Goal: Transaction & Acquisition: Purchase product/service

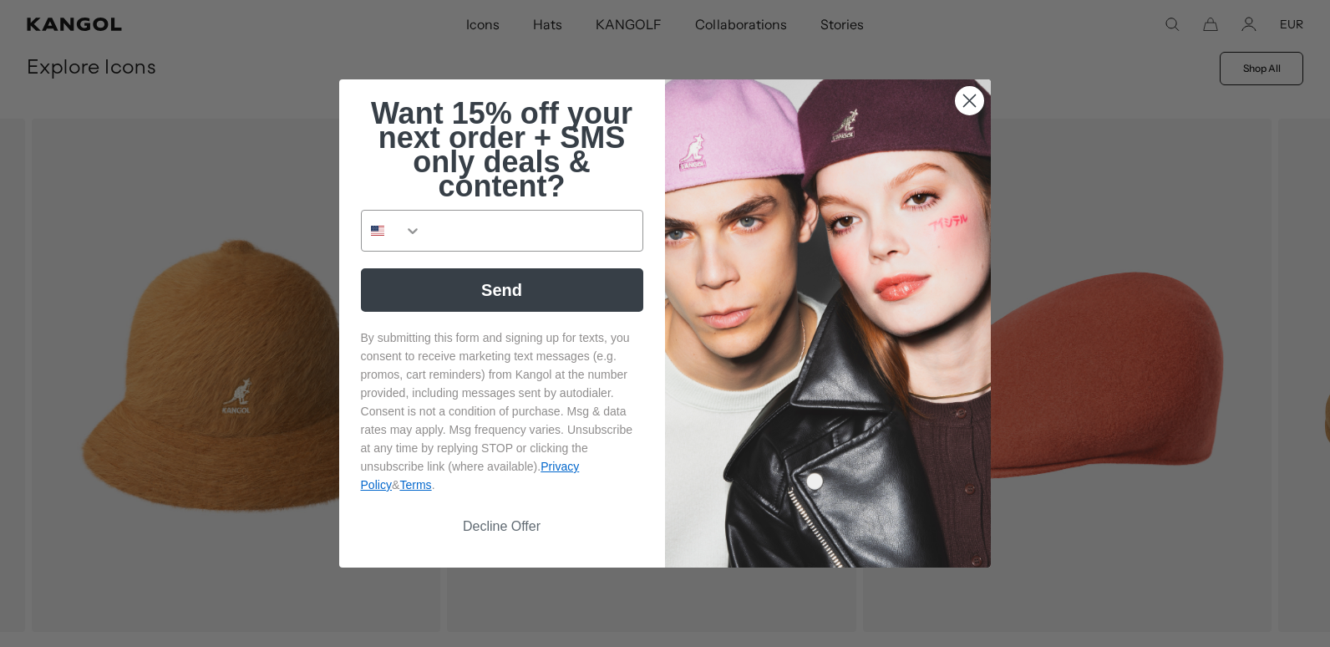
scroll to position [0, 344]
click at [970, 99] on circle "Close dialog" at bounding box center [970, 101] width 28 height 28
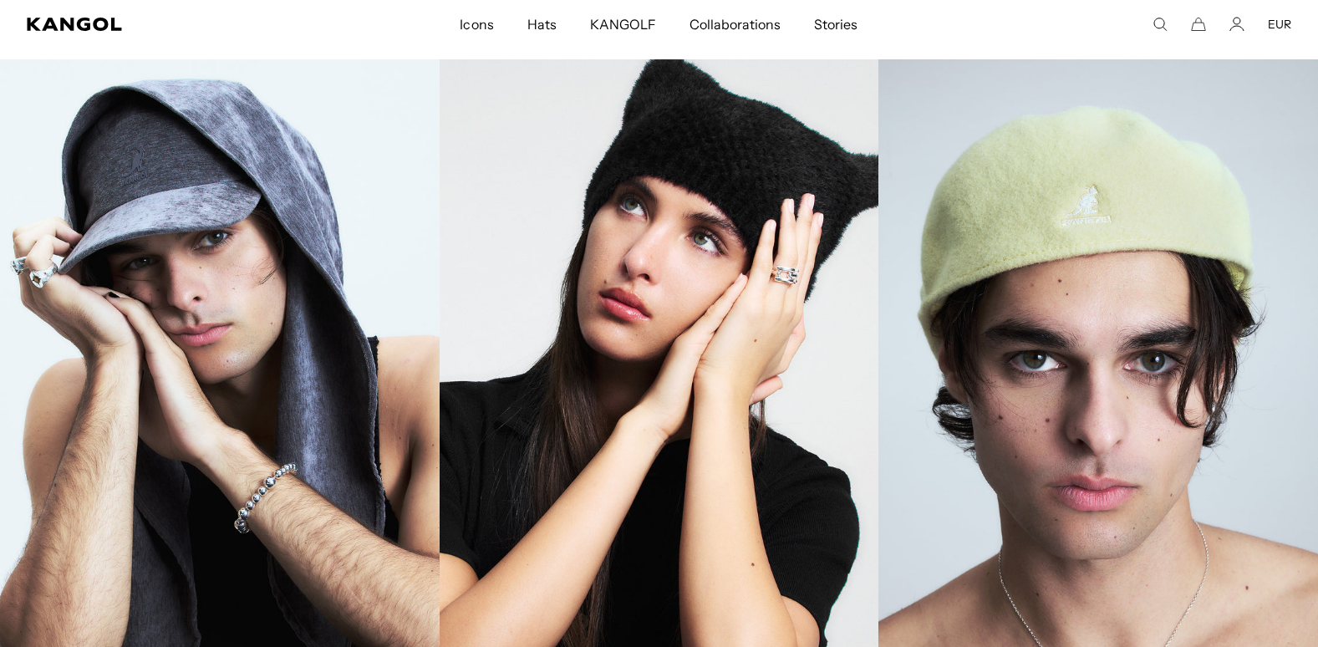
scroll to position [0, 0]
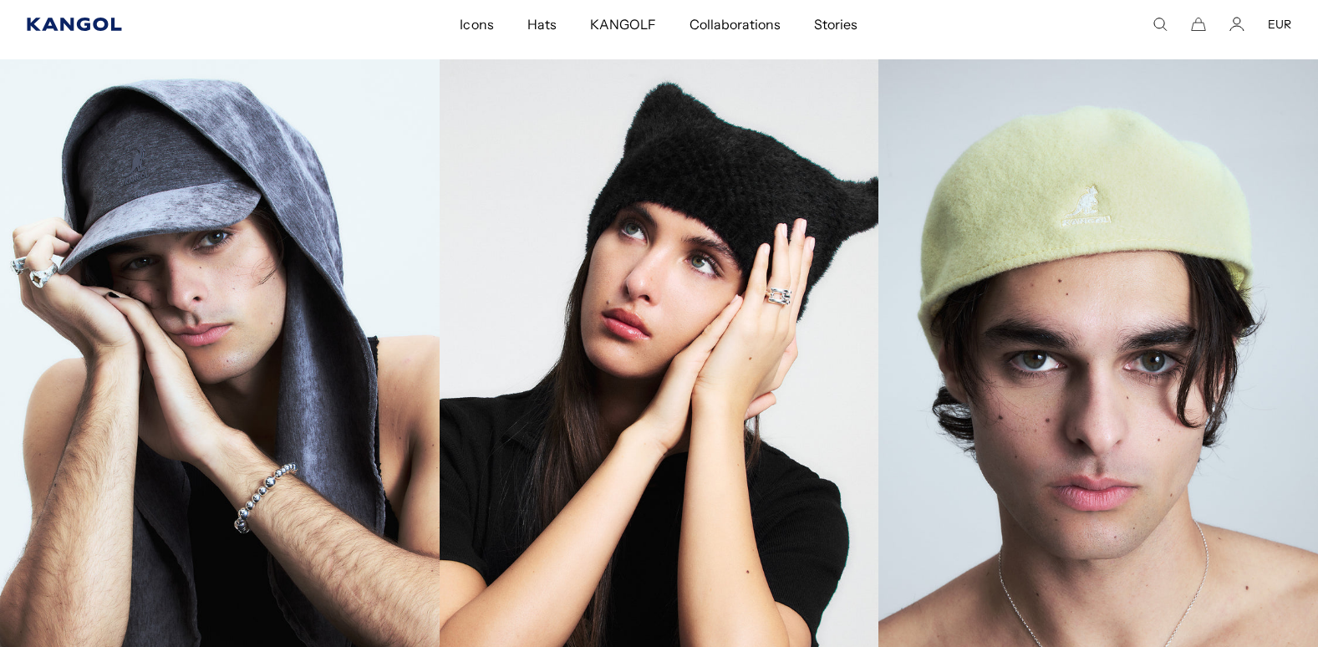
click at [77, 26] on icon "Kangol" at bounding box center [75, 24] width 96 height 13
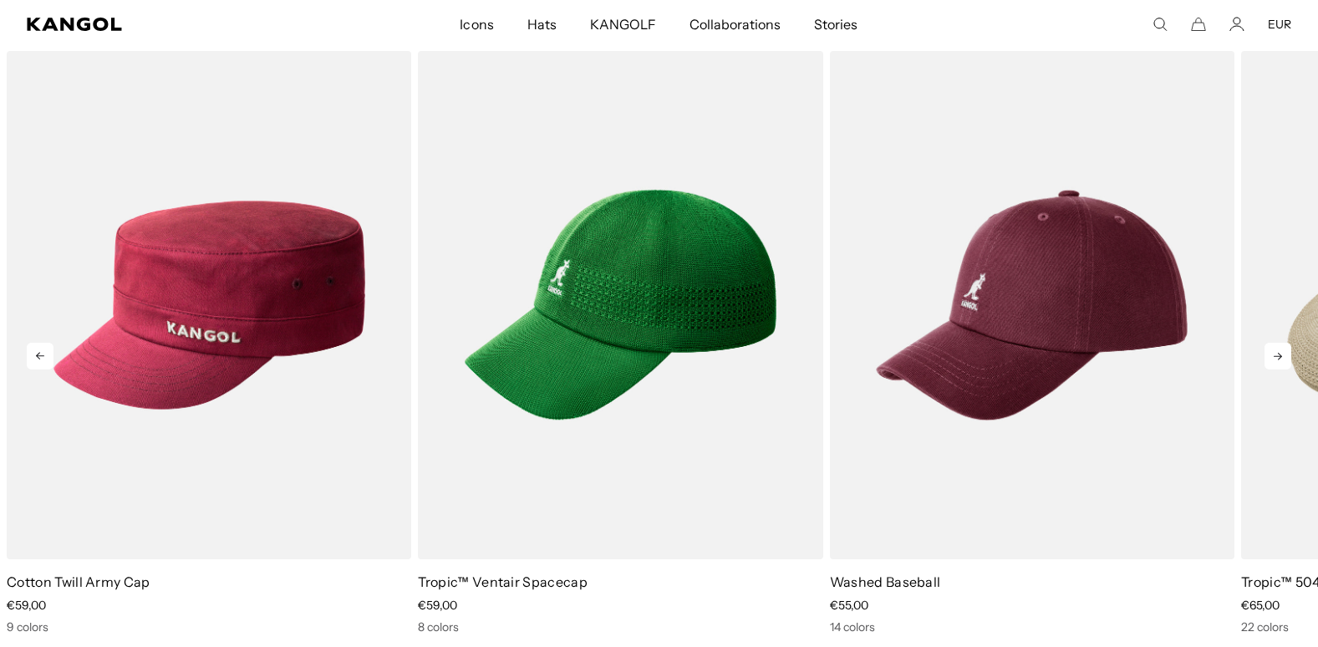
click at [1282, 353] on icon at bounding box center [1277, 356] width 27 height 27
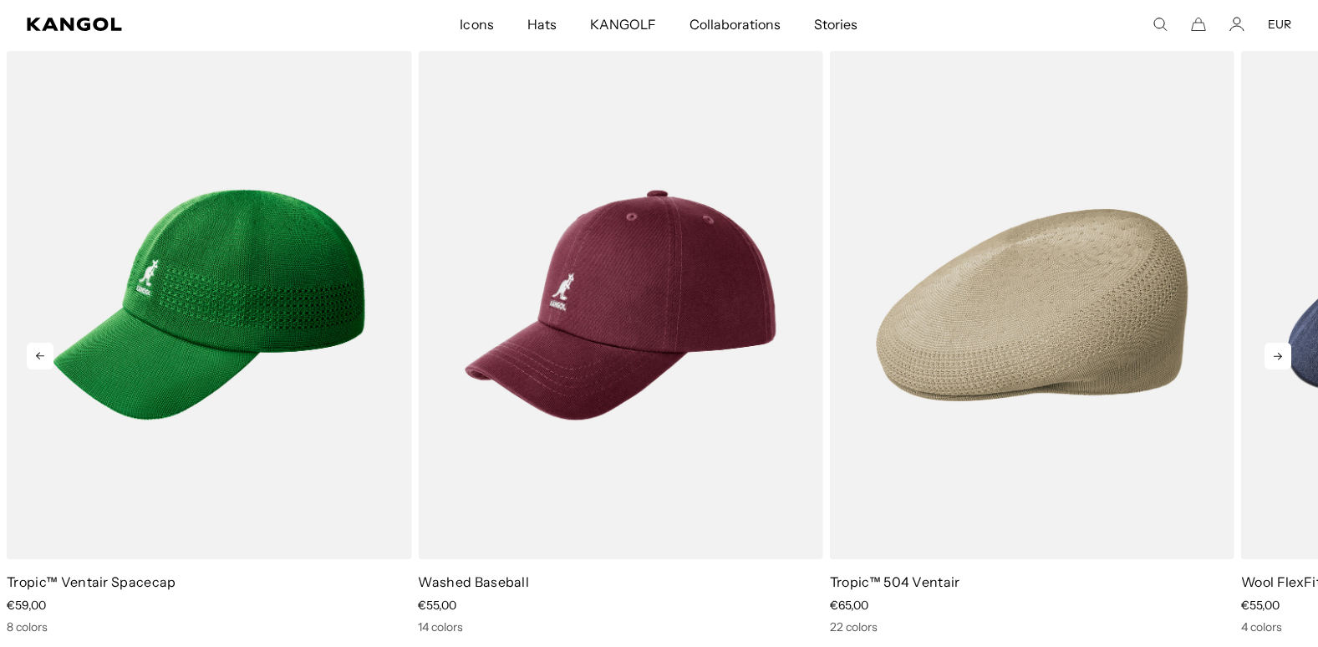
click at [1282, 353] on icon at bounding box center [1277, 356] width 27 height 27
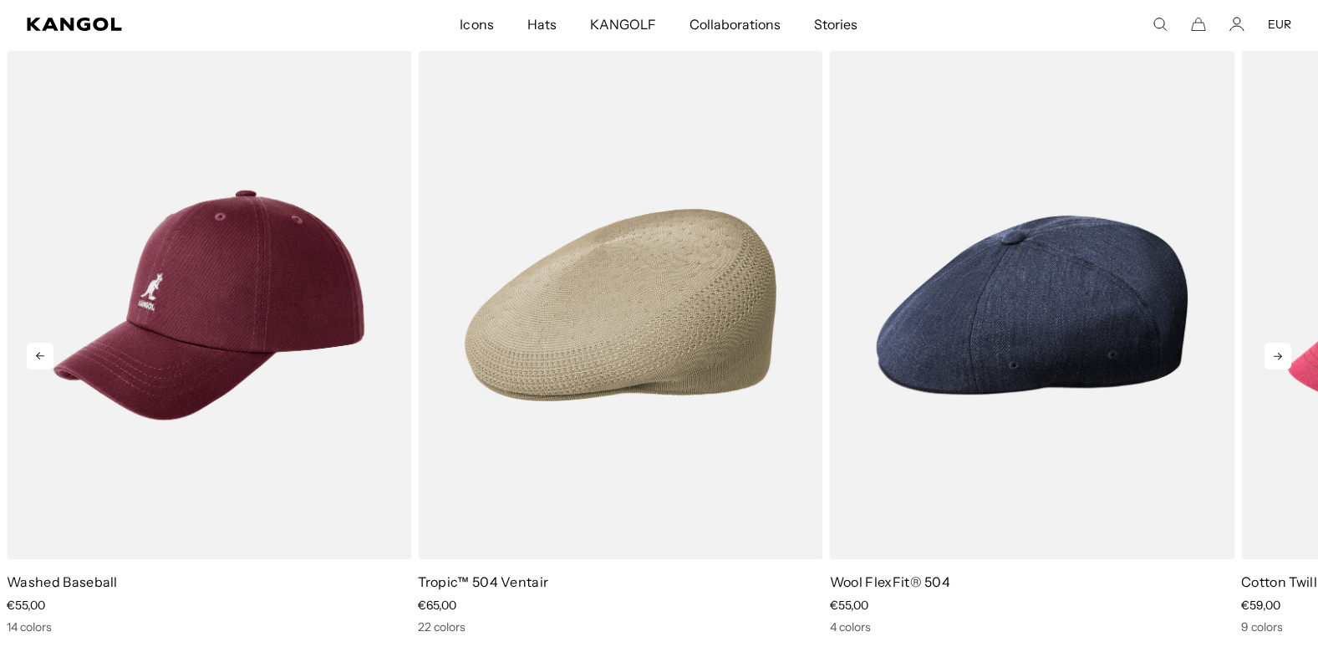
click at [1282, 353] on icon at bounding box center [1277, 356] width 27 height 27
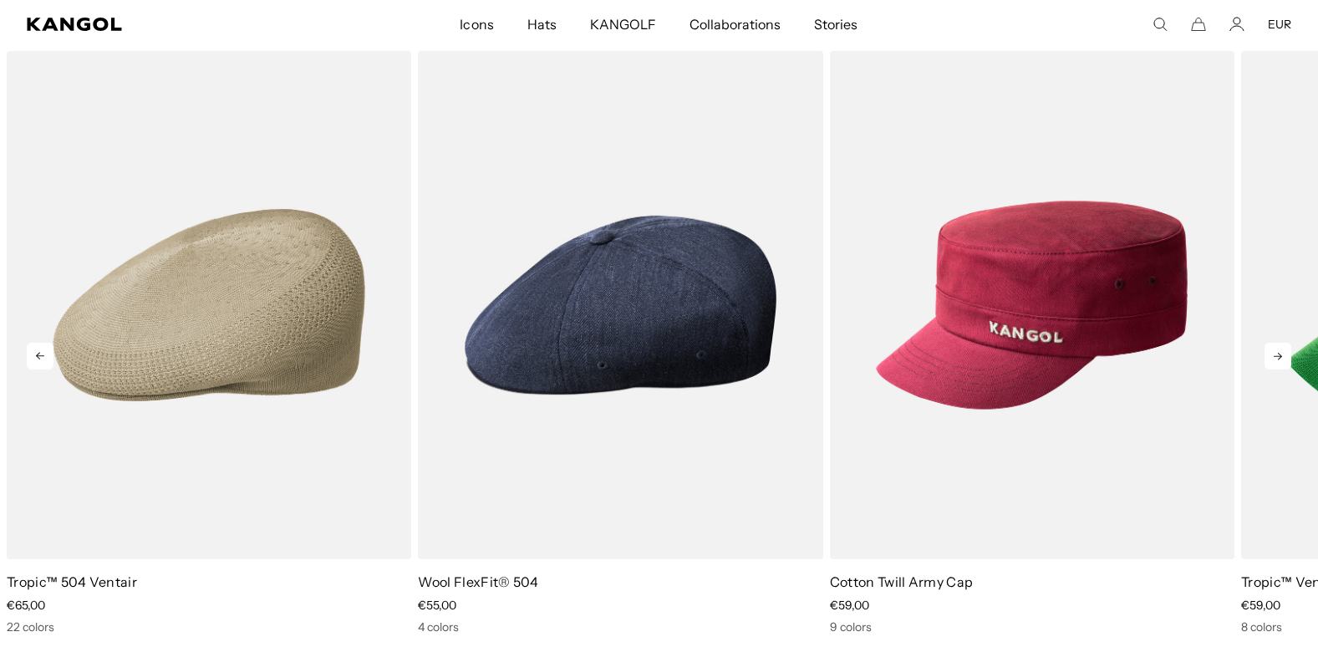
click at [1282, 353] on icon at bounding box center [1277, 356] width 27 height 27
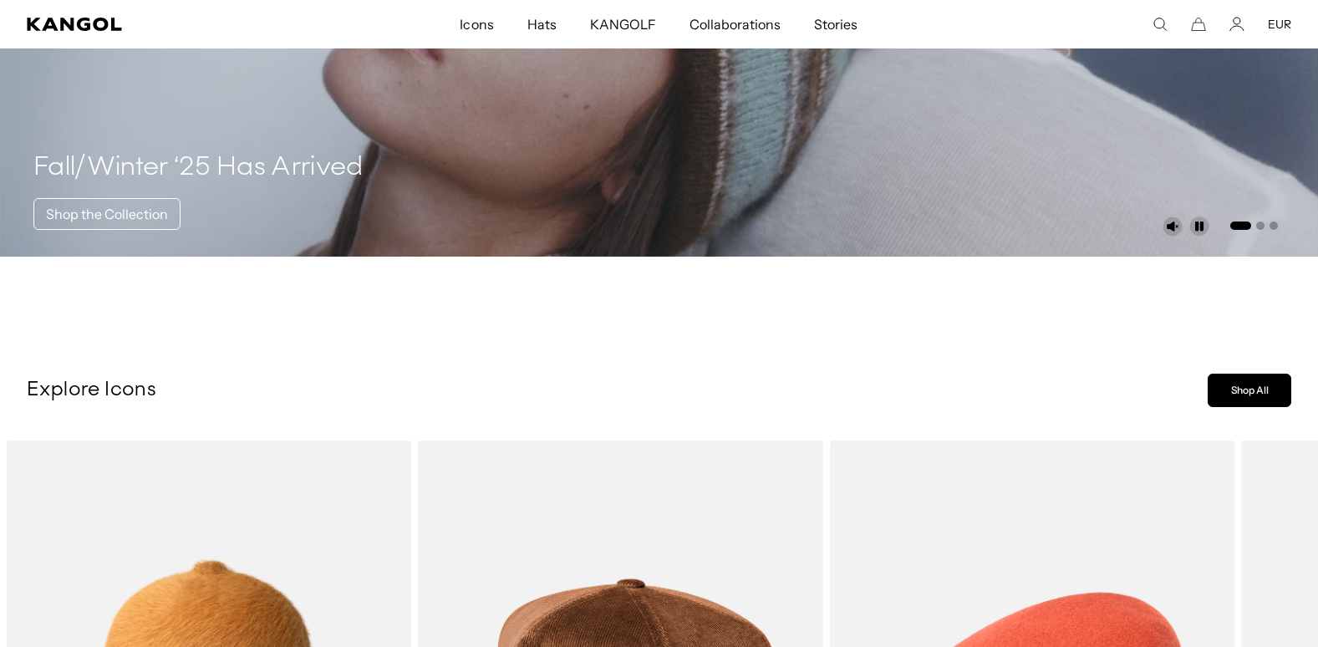
scroll to position [0, 344]
click at [1261, 396] on link "Shop All" at bounding box center [1250, 390] width 84 height 33
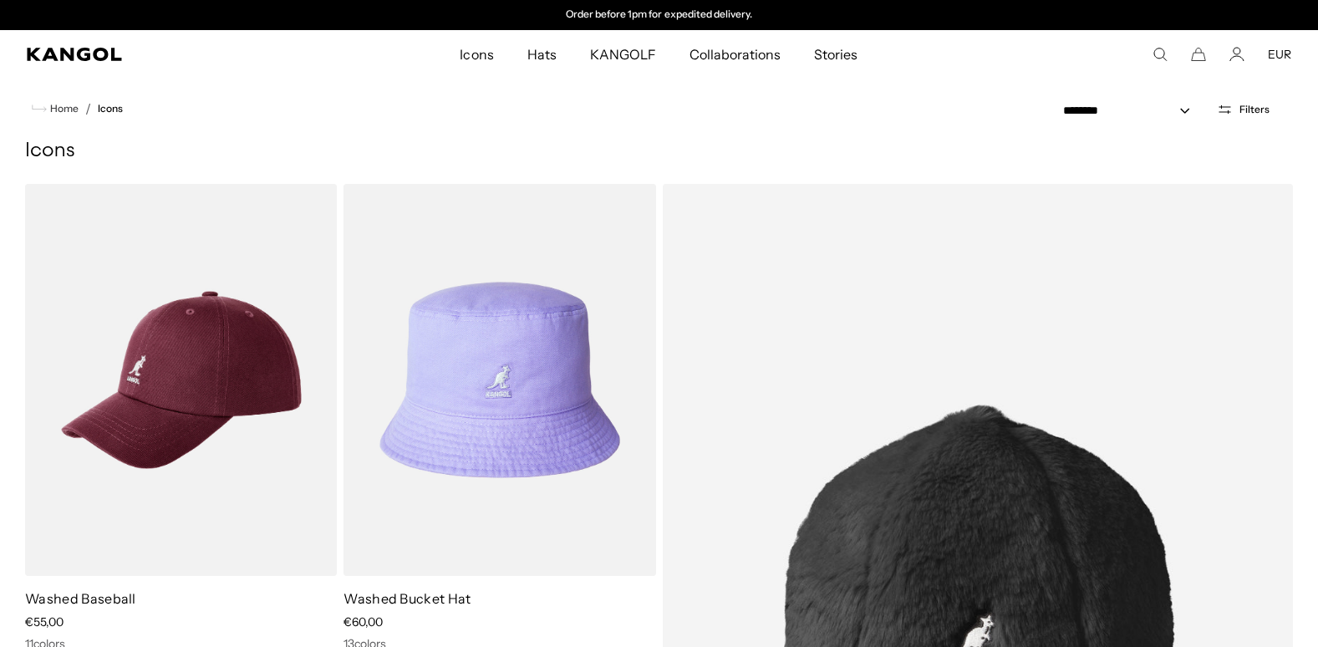
click at [1242, 110] on span "Filters" at bounding box center [1254, 110] width 30 height 12
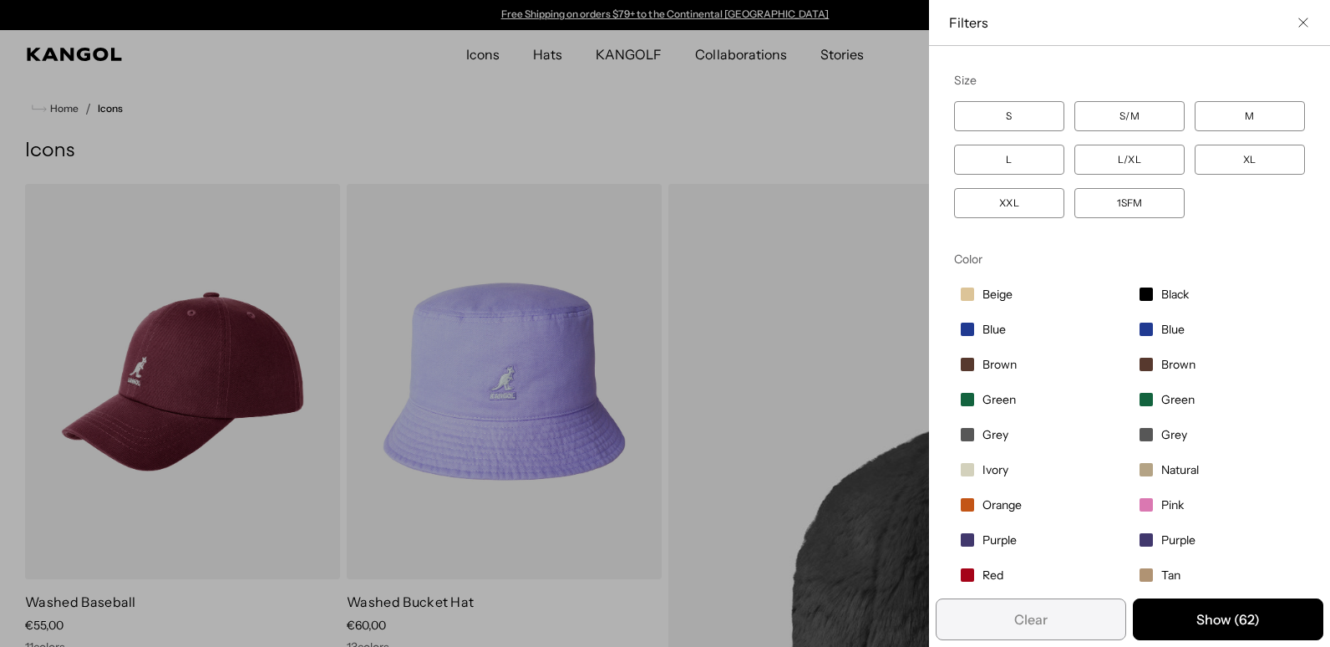
click at [1235, 154] on label "XL" at bounding box center [1250, 160] width 110 height 30
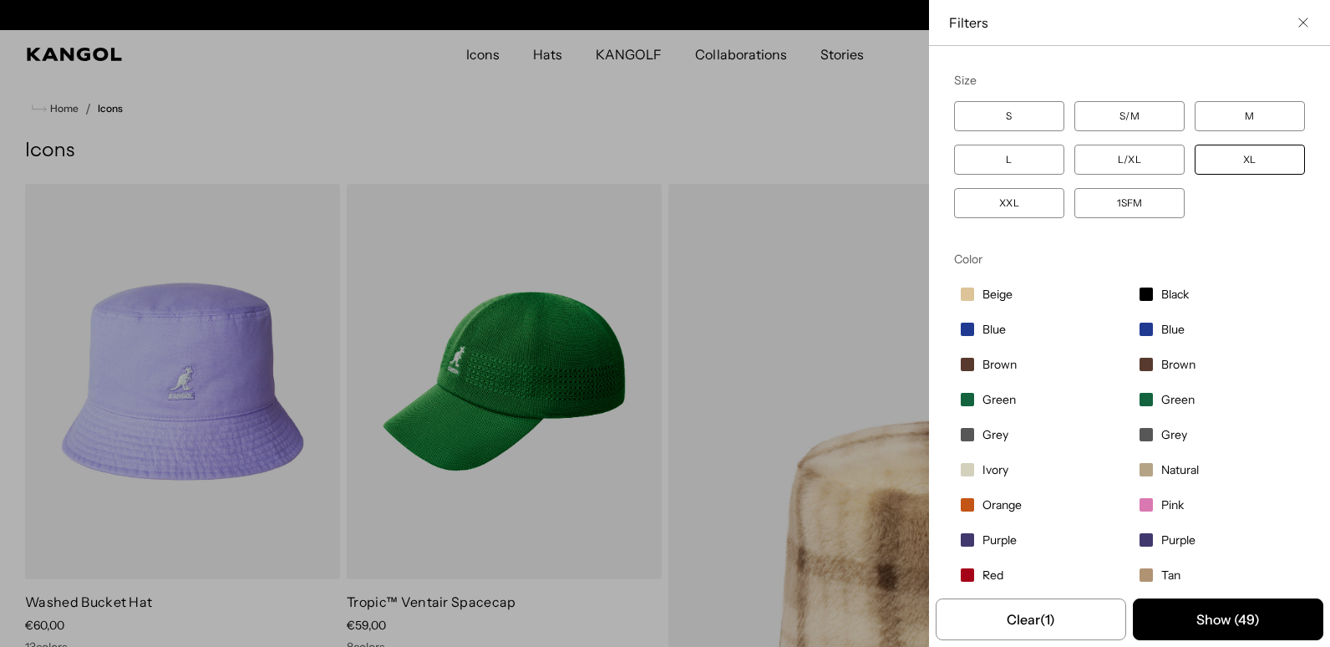
click at [1162, 291] on span "Black" at bounding box center [1176, 294] width 28 height 15
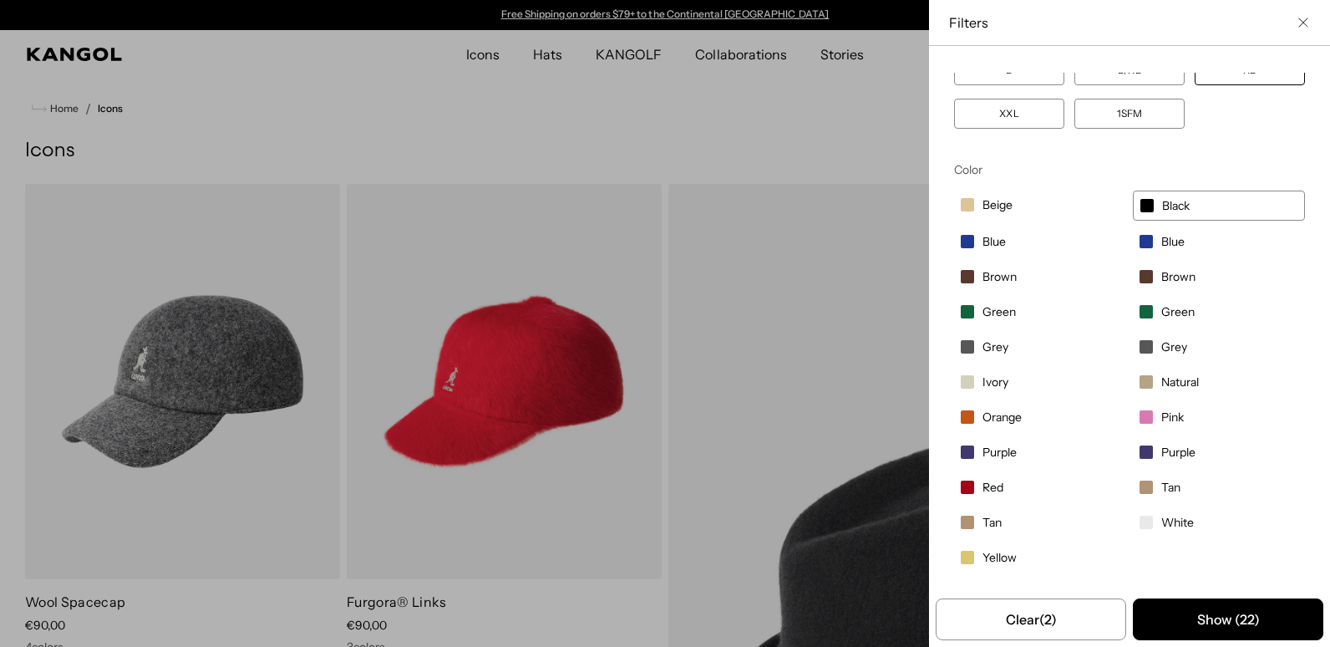
click at [1162, 348] on span "Grey" at bounding box center [1175, 346] width 26 height 15
click at [988, 348] on span "Grey" at bounding box center [996, 346] width 26 height 15
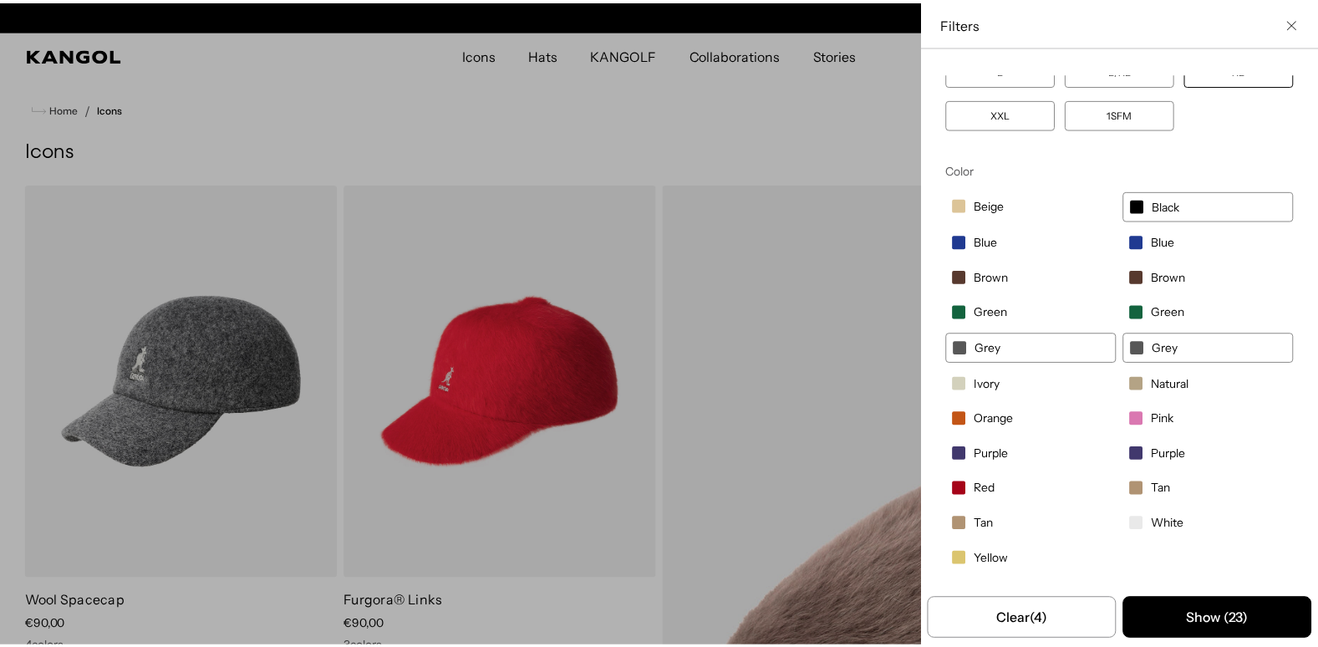
scroll to position [0, 344]
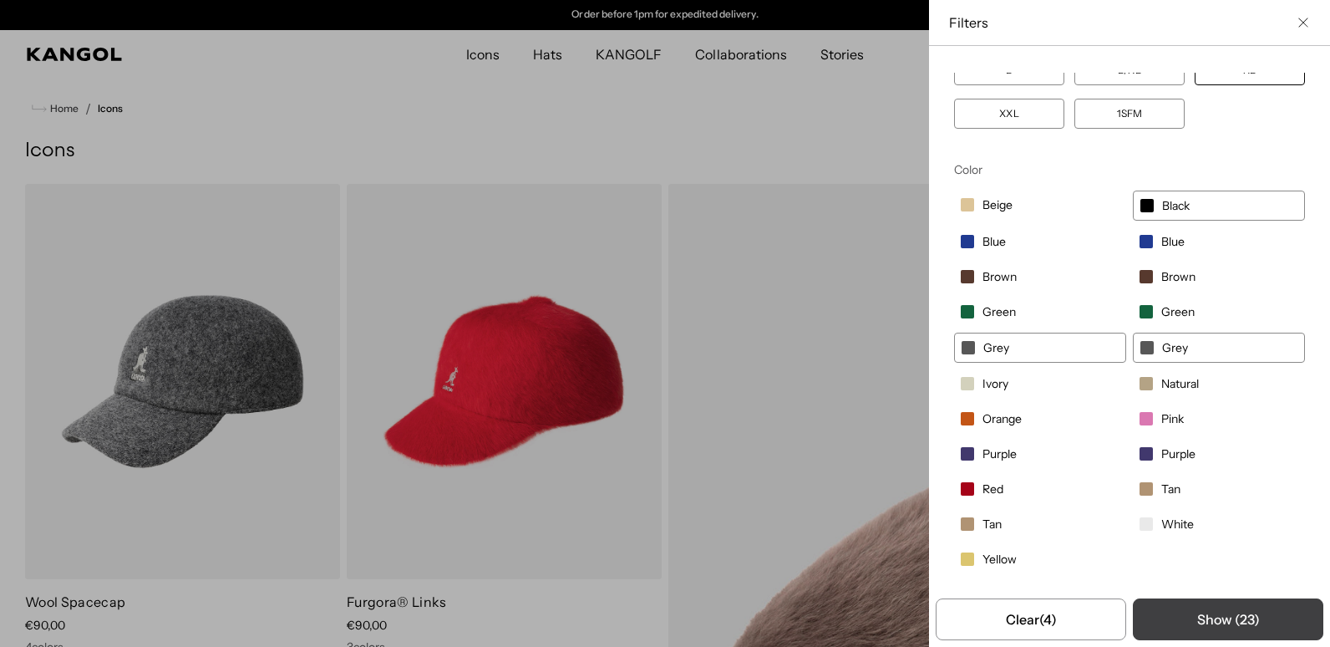
click at [1245, 618] on button "Show ( 23 )" at bounding box center [1228, 619] width 191 height 42
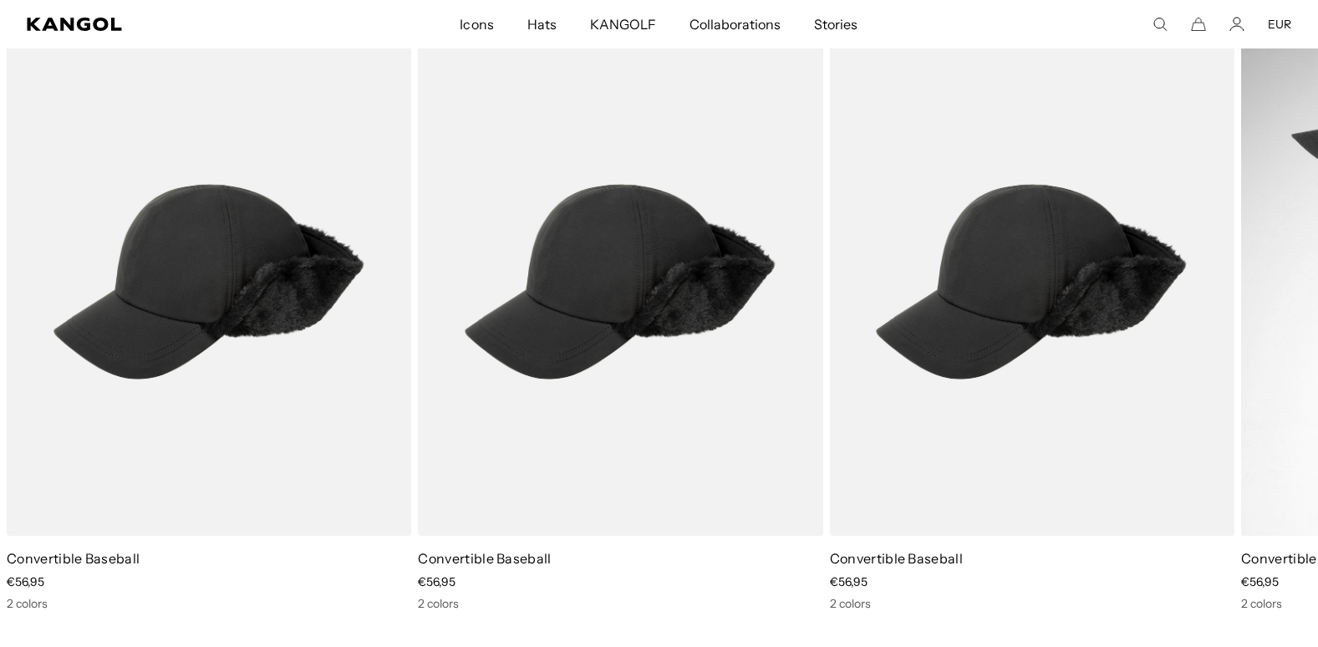
scroll to position [0, 0]
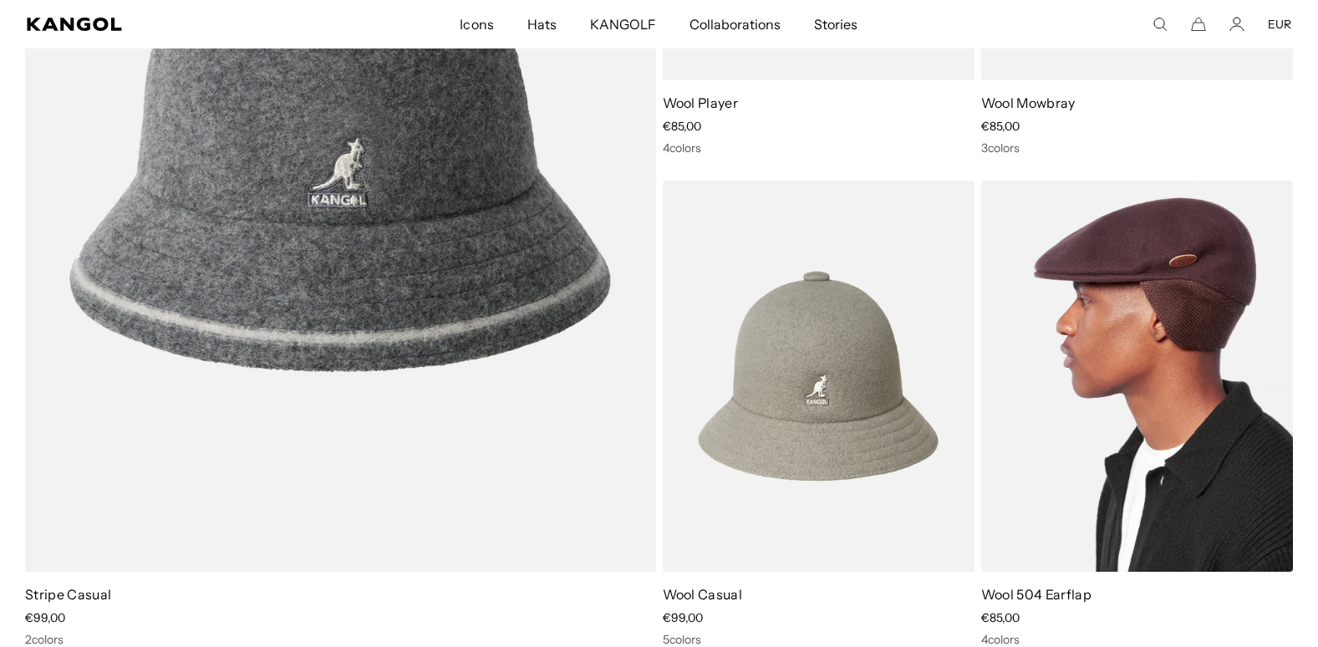
click at [1135, 392] on img at bounding box center [1137, 376] width 312 height 392
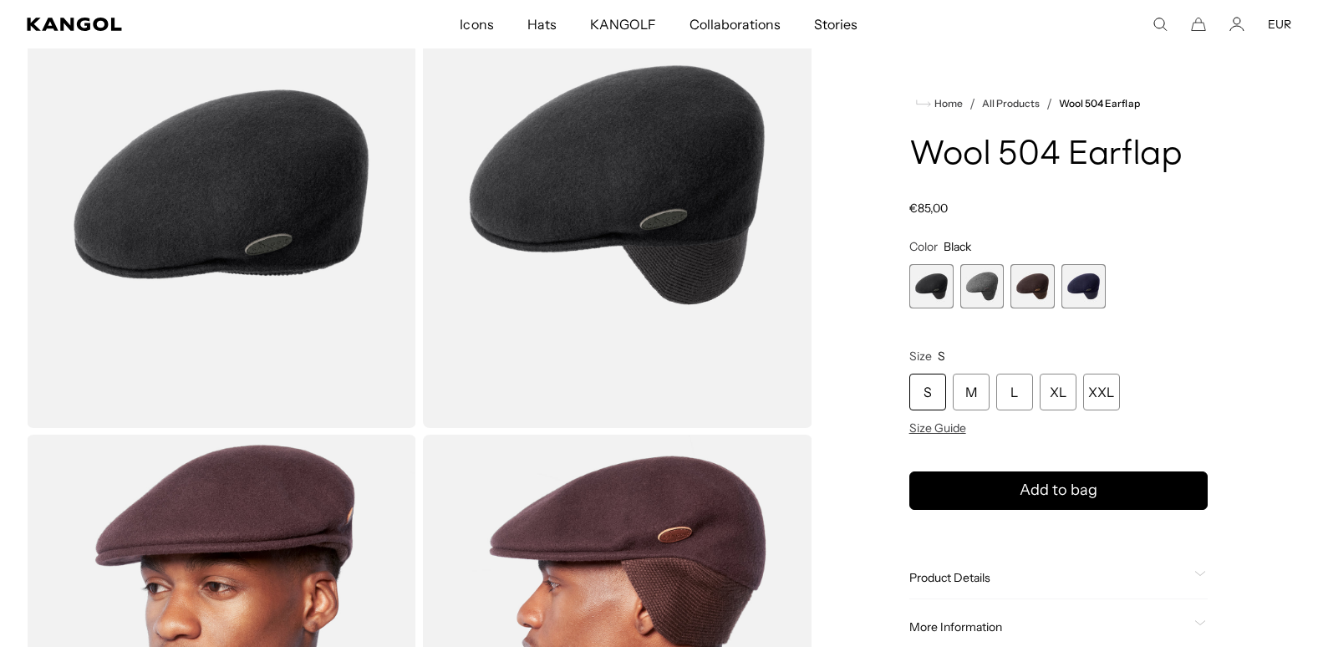
scroll to position [0, 344]
click at [1086, 289] on span "4 of 4" at bounding box center [1083, 286] width 44 height 44
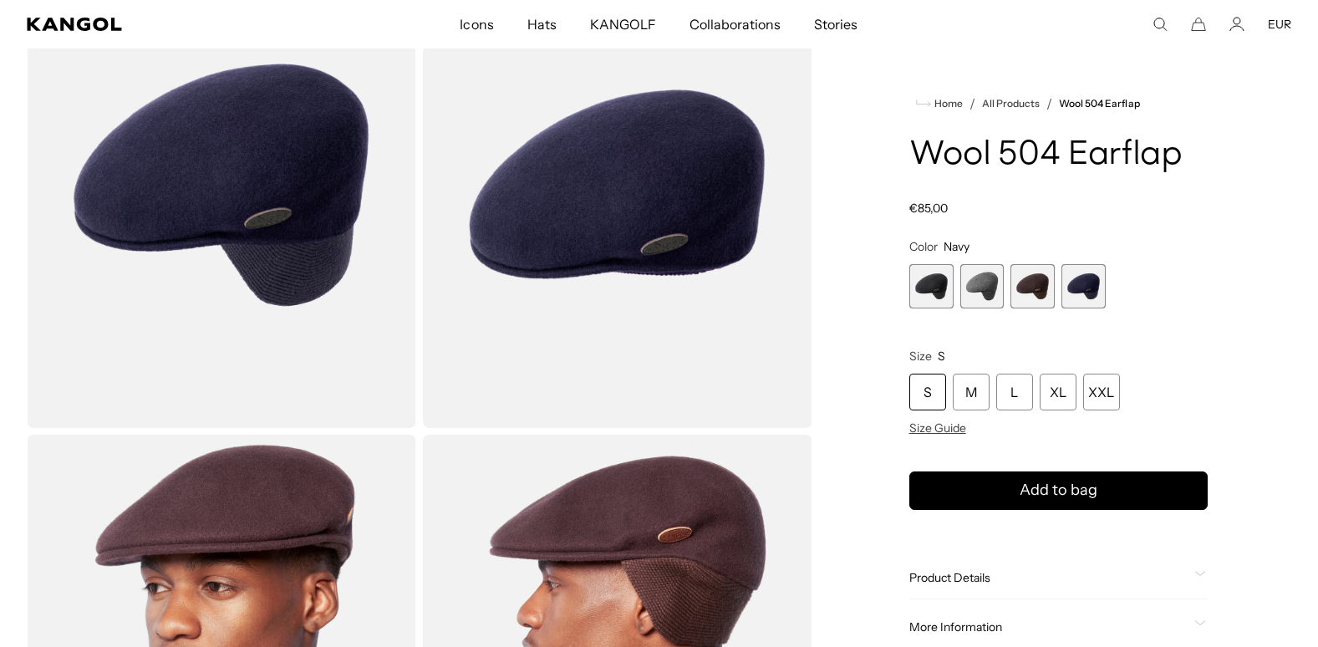
click at [926, 298] on span "1 of 4" at bounding box center [931, 286] width 44 height 44
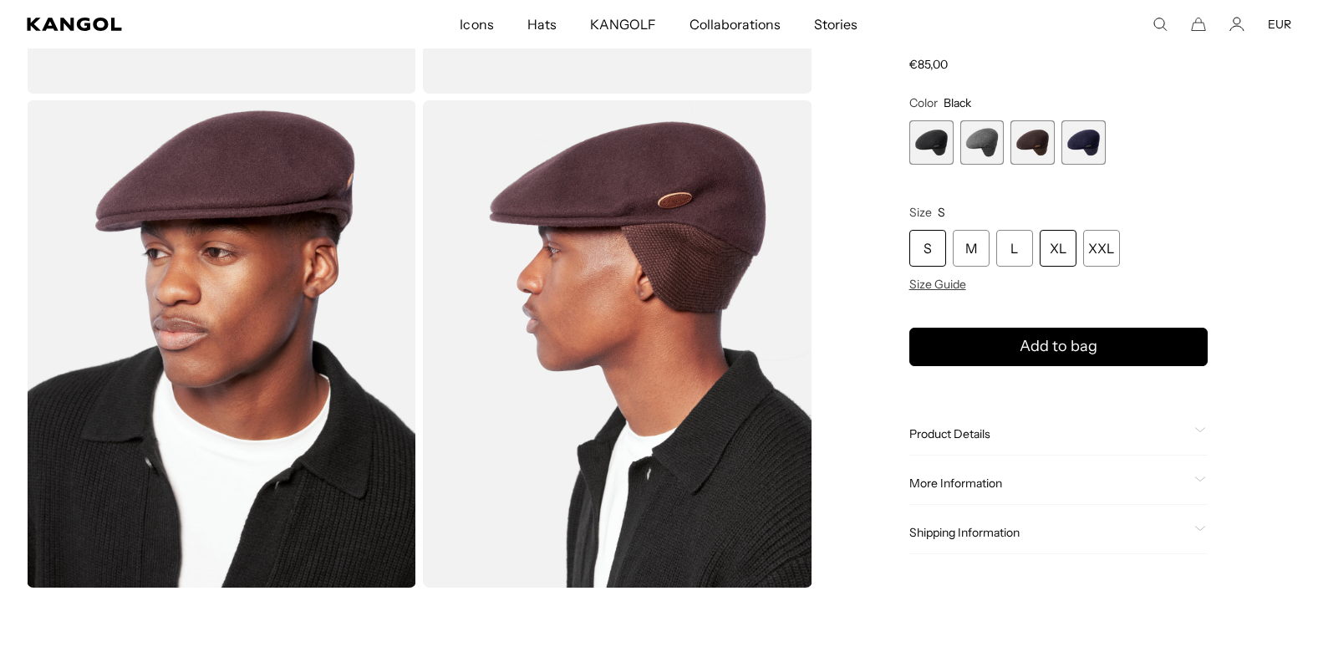
click at [1045, 258] on div "XL" at bounding box center [1058, 248] width 37 height 37
click at [945, 287] on span "Size Guide" at bounding box center [937, 284] width 57 height 15
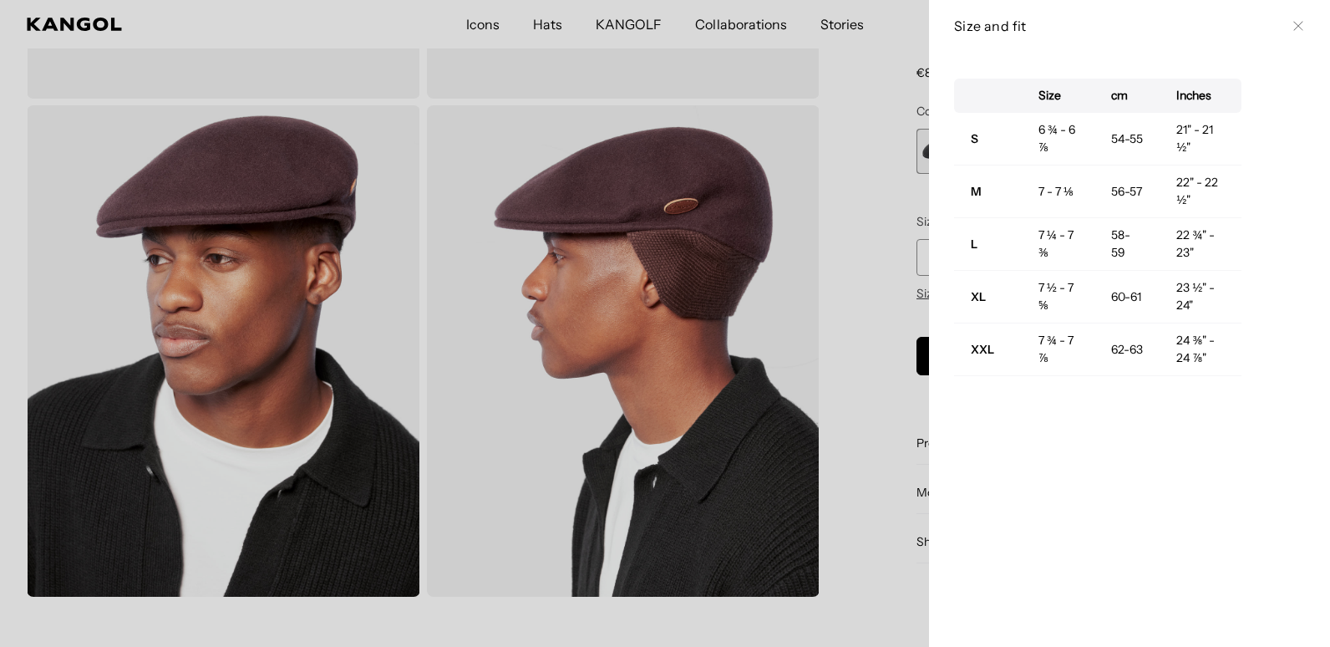
click at [1292, 30] on button "Close" at bounding box center [1298, 25] width 13 height 13
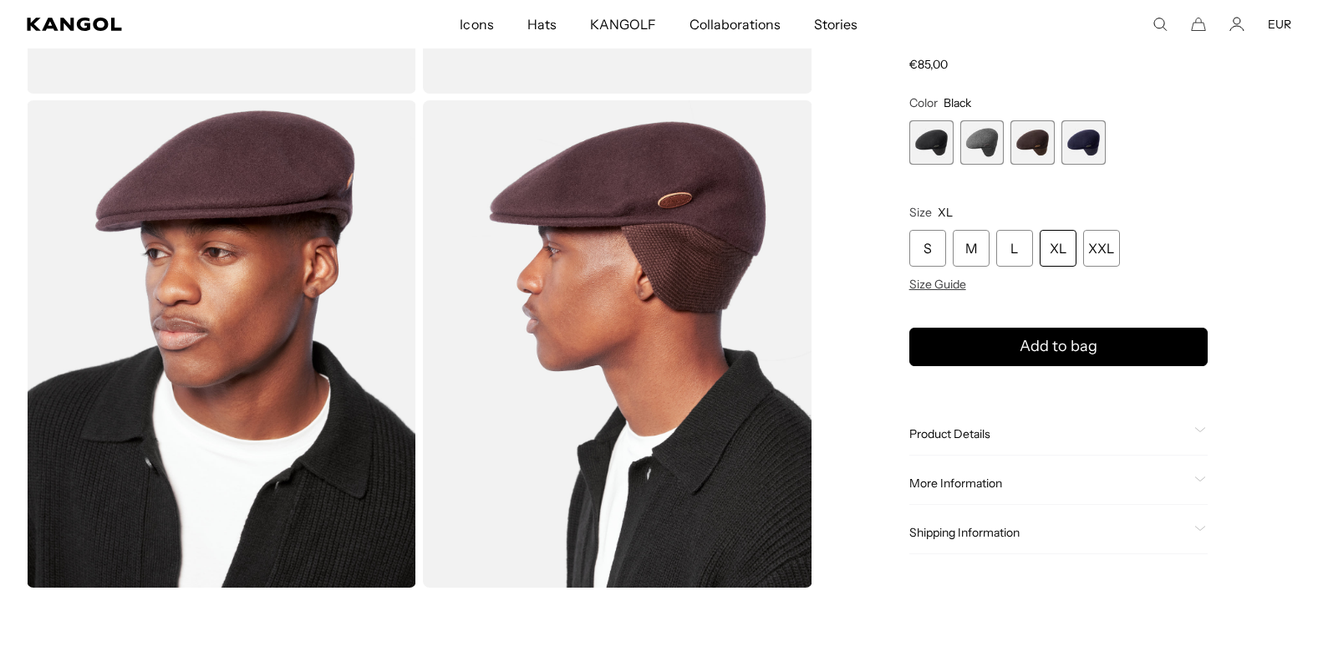
scroll to position [0, 344]
click at [1063, 253] on div "XL" at bounding box center [1058, 248] width 37 height 37
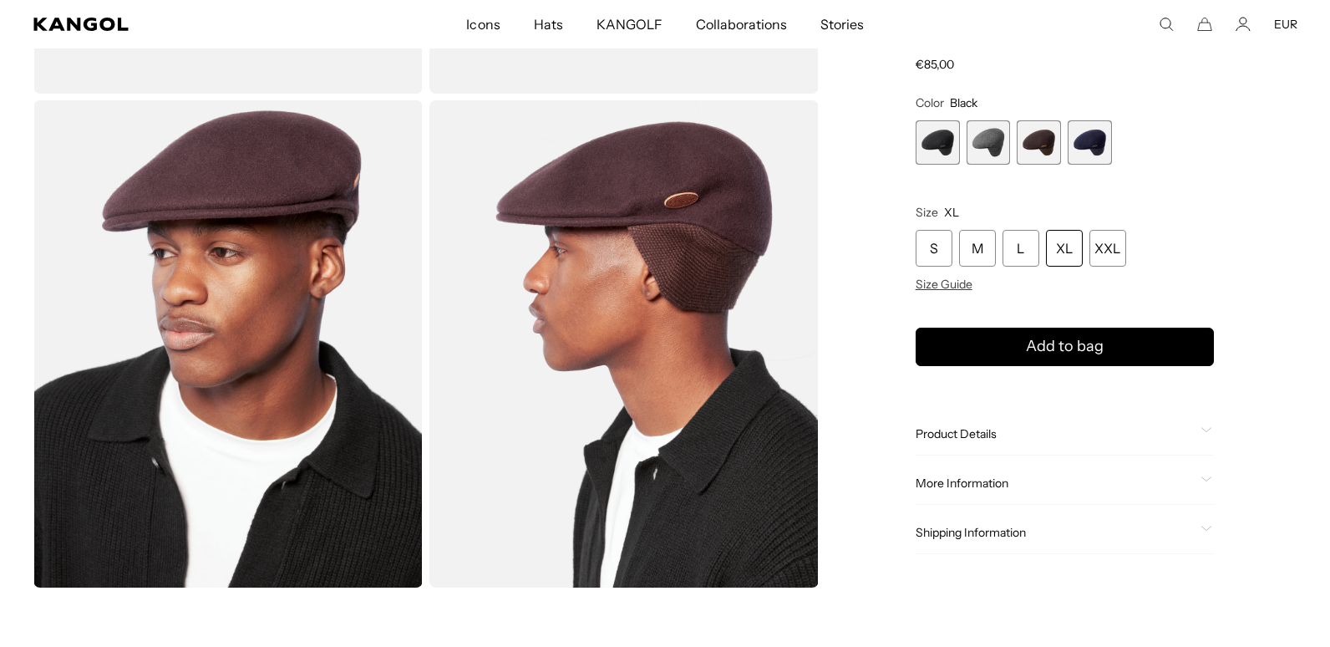
scroll to position [0, 0]
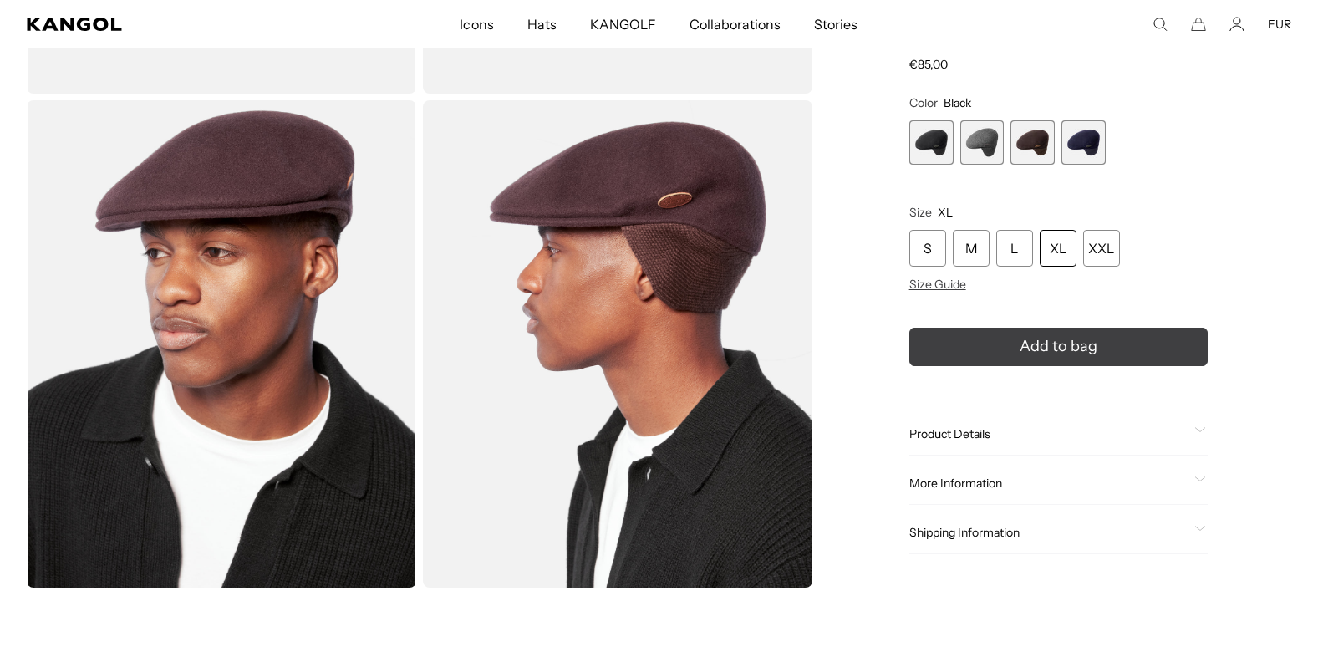
click at [1081, 345] on span "Add to bag" at bounding box center [1058, 346] width 78 height 23
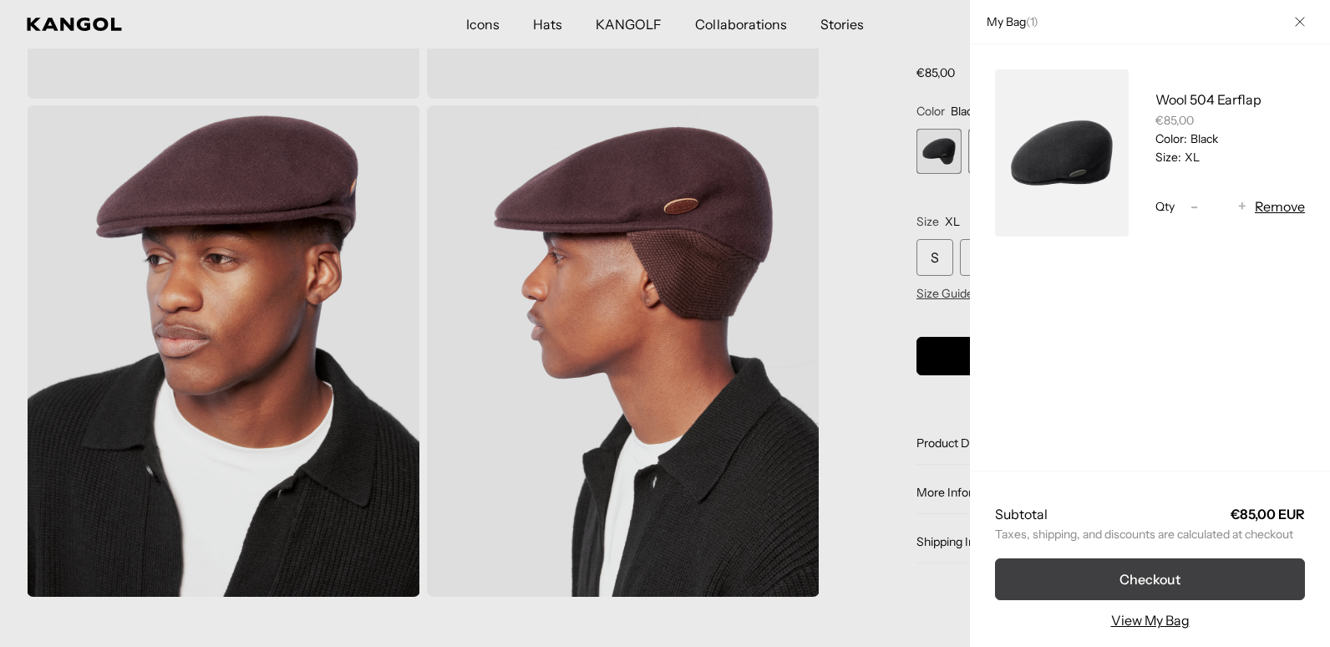
click at [1142, 578] on button "Checkout" at bounding box center [1150, 579] width 310 height 42
